Goal: Task Accomplishment & Management: Complete application form

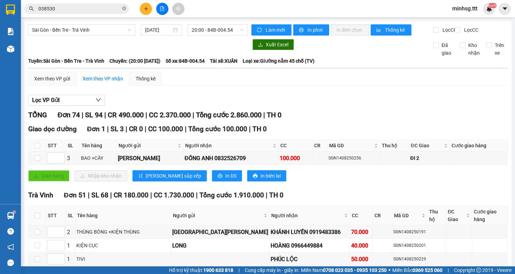
click at [99, 8] on input "038530" at bounding box center [79, 9] width 82 height 8
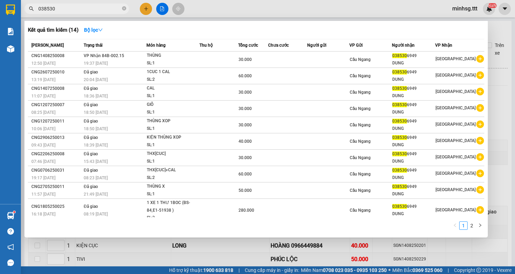
scroll to position [70, 0]
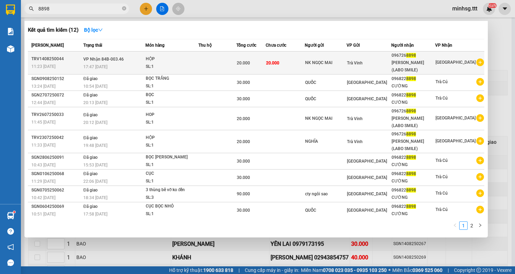
type input "8898"
click at [131, 64] on div "17:47 [DATE]" at bounding box center [114, 67] width 62 height 8
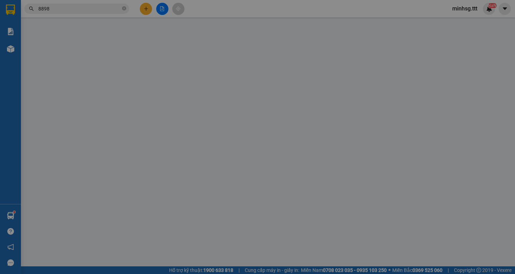
type input "NK NGỌC MAI"
type input "0967268898"
type input "[PERSON_NAME] (LABO SMILE)"
type input "20.000"
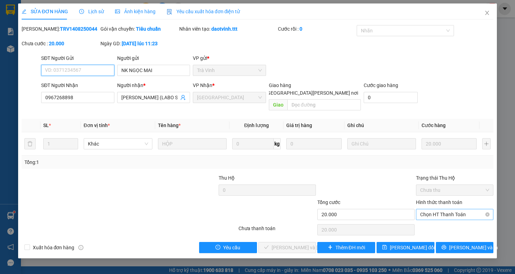
click at [460, 210] on span "Chọn HT Thanh Toán" at bounding box center [454, 214] width 69 height 10
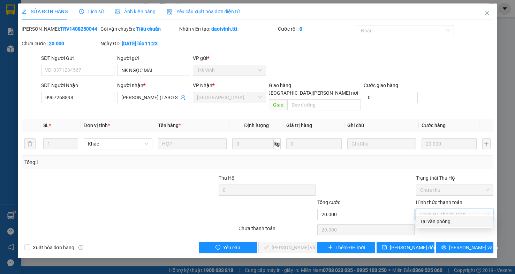
click at [453, 221] on div "Tại văn phòng" at bounding box center [454, 222] width 69 height 8
type input "0"
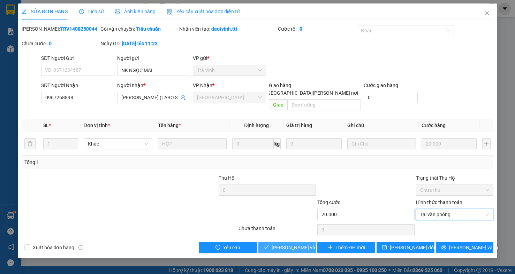
click at [299, 242] on button "[PERSON_NAME] và [PERSON_NAME] hàng" at bounding box center [287, 247] width 58 height 11
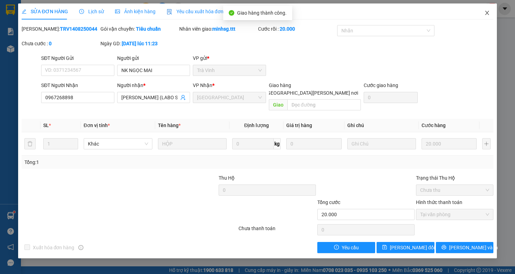
click at [487, 13] on icon "close" at bounding box center [487, 13] width 4 height 4
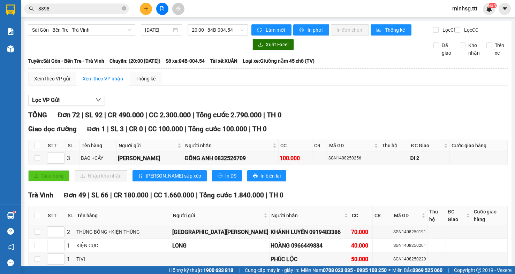
click at [110, 11] on input "8898" at bounding box center [79, 9] width 82 height 8
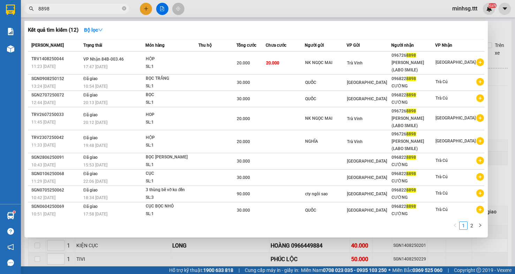
click at [110, 11] on input "8898" at bounding box center [79, 9] width 82 height 8
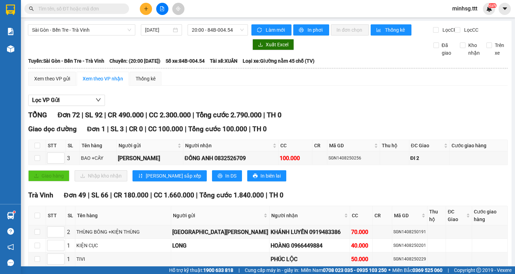
click at [107, 6] on input "text" at bounding box center [79, 9] width 82 height 8
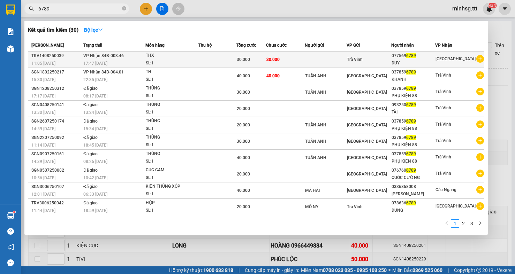
type input "6789"
click at [121, 63] on div "17:47 [DATE]" at bounding box center [114, 64] width 62 height 8
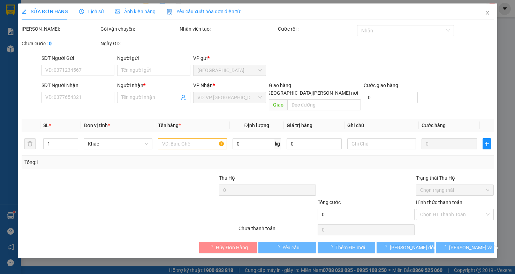
type input "0775696789"
type input "DUY"
type input "30.000"
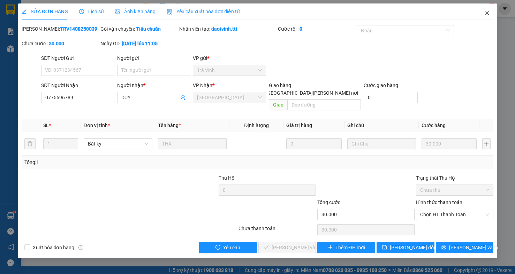
click at [488, 11] on icon "close" at bounding box center [487, 13] width 6 height 6
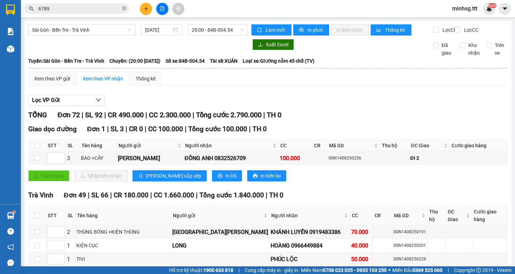
click at [66, 8] on input "6789" at bounding box center [79, 9] width 82 height 8
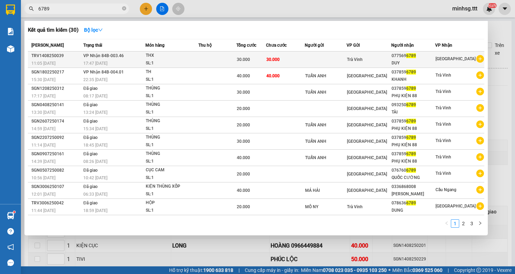
click at [219, 61] on td at bounding box center [217, 60] width 38 height 16
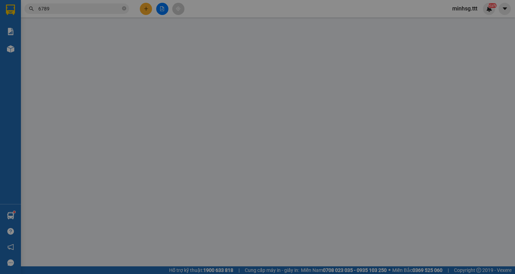
type input "0775696789"
type input "DUY"
type input "30.000"
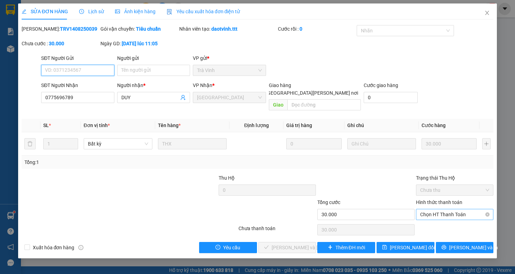
click at [450, 209] on span "Chọn HT Thanh Toán" at bounding box center [454, 214] width 69 height 10
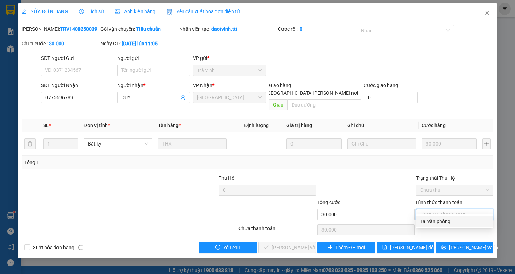
click at [446, 222] on div "Tại văn phòng" at bounding box center [454, 222] width 69 height 8
type input "0"
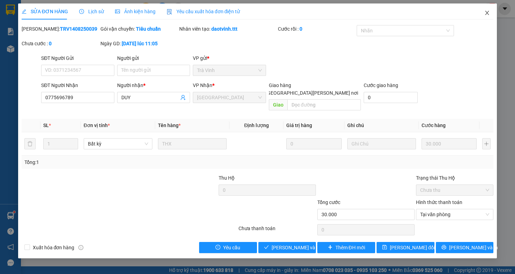
click at [490, 11] on span "Close" at bounding box center [487, 13] width 20 height 20
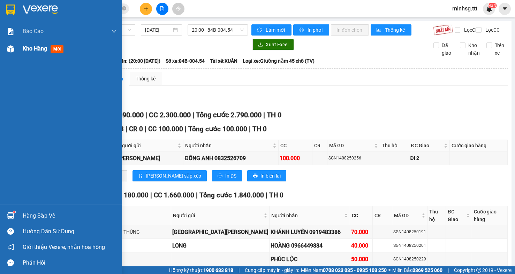
click at [10, 47] on img at bounding box center [10, 48] width 7 height 7
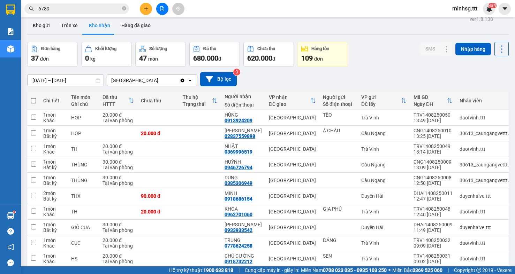
scroll to position [41, 0]
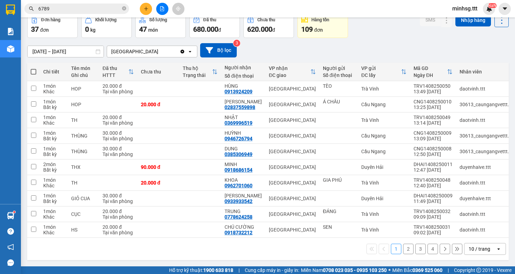
click at [403, 249] on button "2" at bounding box center [408, 249] width 10 height 10
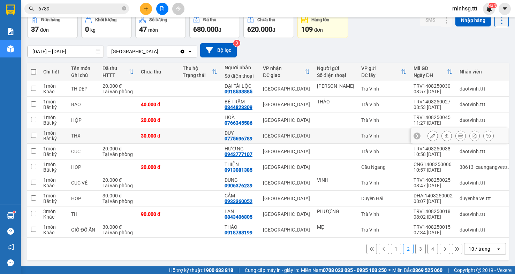
click at [244, 134] on div "DUY" at bounding box center [239, 133] width 31 height 6
checkbox input "true"
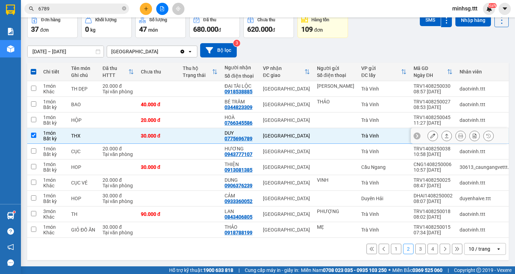
scroll to position [47, 0]
click at [428, 130] on button at bounding box center [433, 136] width 10 height 12
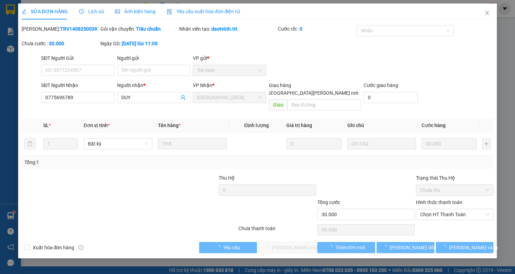
type input "0775696789"
type input "DUY"
type input "30.000"
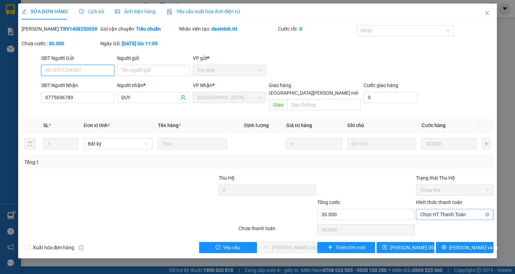
click at [442, 209] on span "Chọn HT Thanh Toán" at bounding box center [454, 214] width 69 height 10
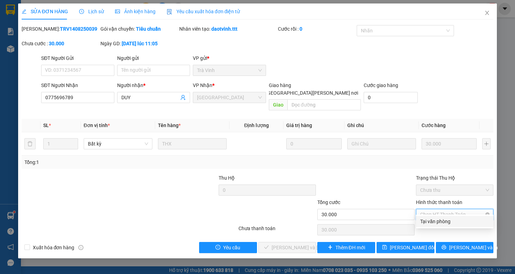
click at [443, 224] on div "Tại văn phòng" at bounding box center [454, 222] width 69 height 8
type input "0"
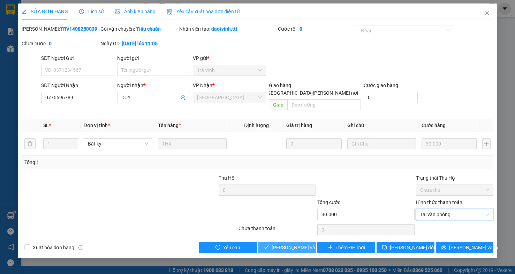
click at [292, 244] on span "[PERSON_NAME] và [PERSON_NAME] hàng" at bounding box center [319, 248] width 94 height 8
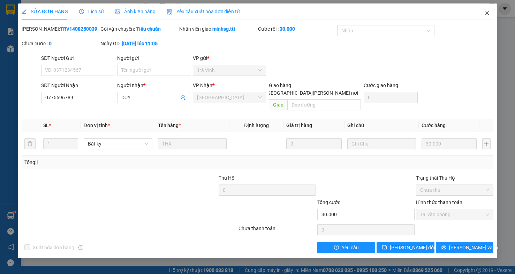
click at [484, 8] on span "Close" at bounding box center [487, 13] width 20 height 20
click at [484, 11] on div "NaN" at bounding box center [489, 9] width 12 height 12
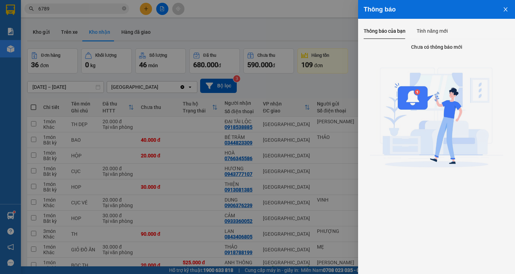
click at [79, 7] on div at bounding box center [257, 137] width 515 height 274
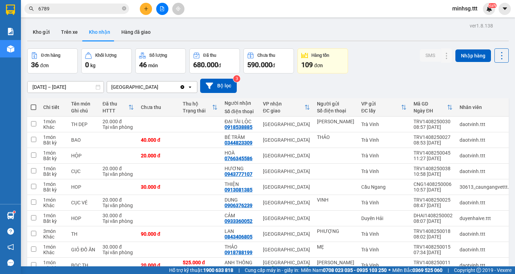
click at [514, 7] on div "Thông báo Thông báo của bạn Tính năng mới Chưa có thông báo mới" at bounding box center [515, 137] width 0 height 274
click at [79, 7] on body "Kết quả [PERSON_NAME] ( 30 ) Bộ lọc Mã ĐH Trạng thái Món hàng Thu hộ [PERSON_NA…" at bounding box center [257, 137] width 515 height 274
click at [79, 7] on input "6789" at bounding box center [79, 9] width 82 height 8
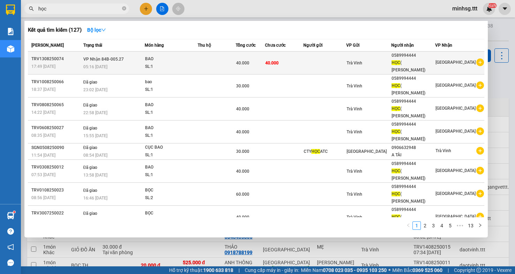
type input "học"
click at [295, 62] on td "40.000" at bounding box center [284, 63] width 39 height 23
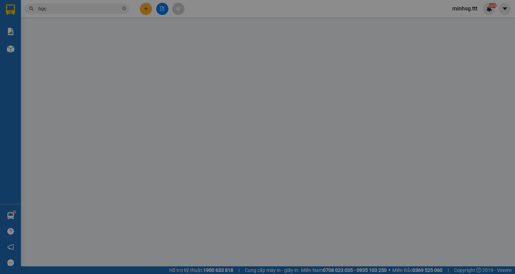
type input "0589994444"
type input "HỌC ( HỦ TIẾU)"
type input "40.000"
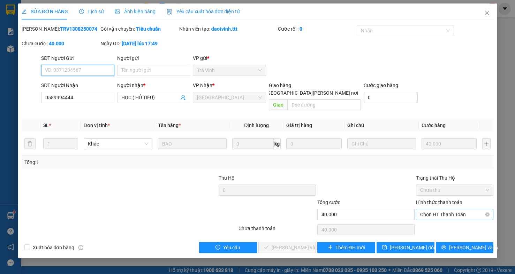
drag, startPoint x: 474, startPoint y: 206, endPoint x: 469, endPoint y: 213, distance: 8.8
click at [474, 209] on span "Chọn HT Thanh Toán" at bounding box center [454, 214] width 69 height 10
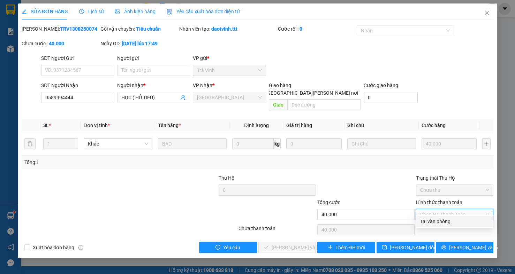
click at [466, 219] on div "Tại văn phòng" at bounding box center [454, 222] width 69 height 8
type input "0"
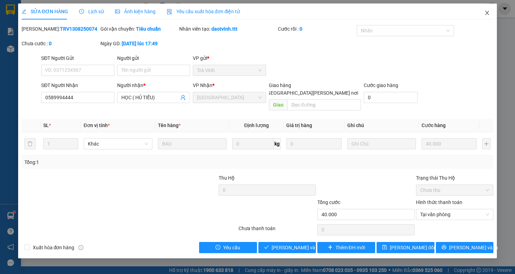
click at [487, 15] on icon "close" at bounding box center [487, 13] width 6 height 6
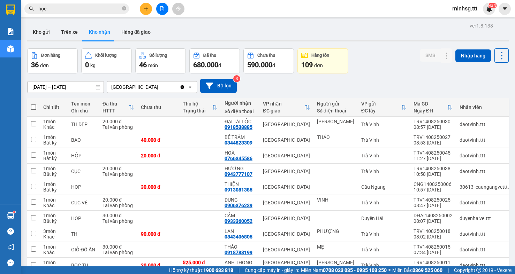
click at [469, 8] on span "minhsg.ttt" at bounding box center [464, 8] width 36 height 9
